Goal: Navigation & Orientation: Go to known website

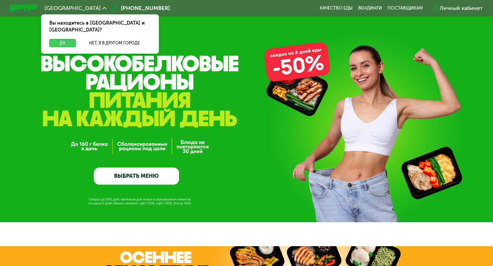
click at [69, 39] on button "Да" at bounding box center [62, 43] width 26 height 8
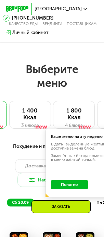
scroll to position [299, 0]
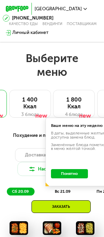
click at [79, 171] on button "Понятно" at bounding box center [69, 173] width 37 height 9
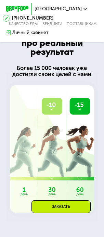
scroll to position [1044, 0]
